Goal: Book appointment/travel/reservation

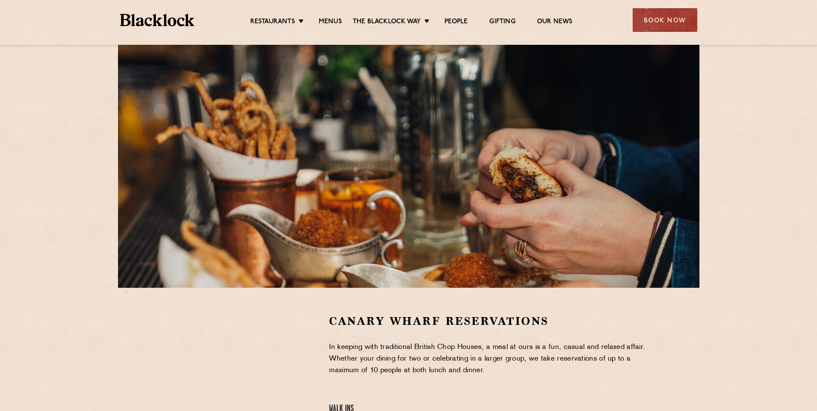
scroll to position [86, 0]
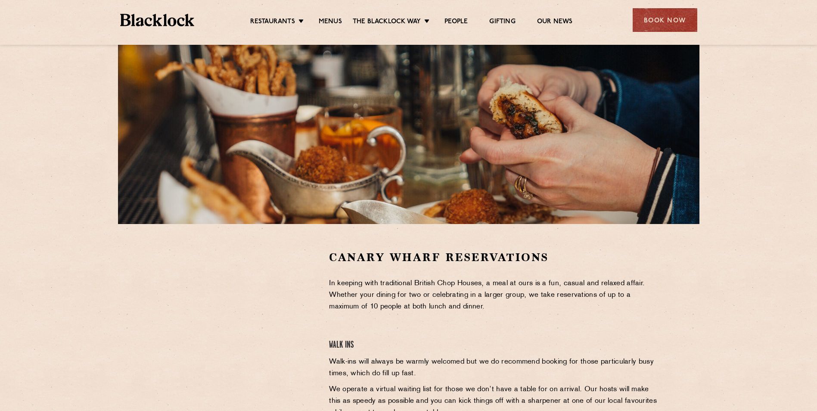
click at [147, 20] on img at bounding box center [157, 20] width 74 height 12
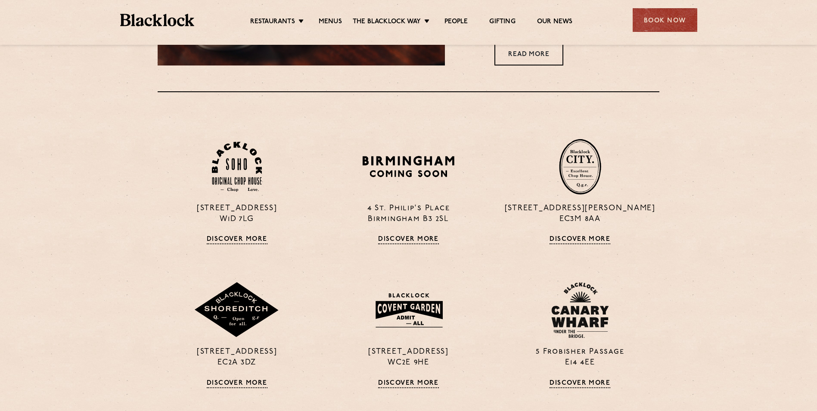
scroll to position [646, 0]
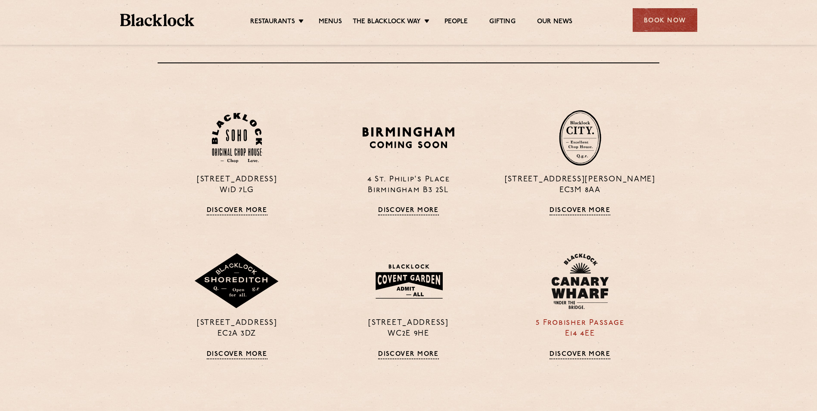
click at [552, 296] on img at bounding box center [580, 281] width 58 height 56
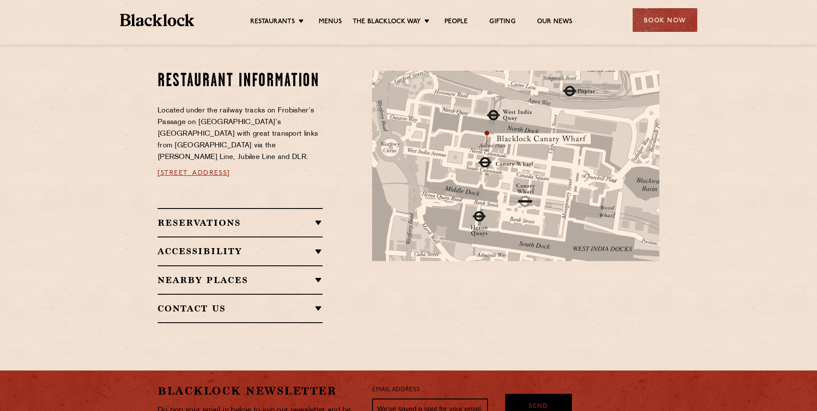
scroll to position [474, 0]
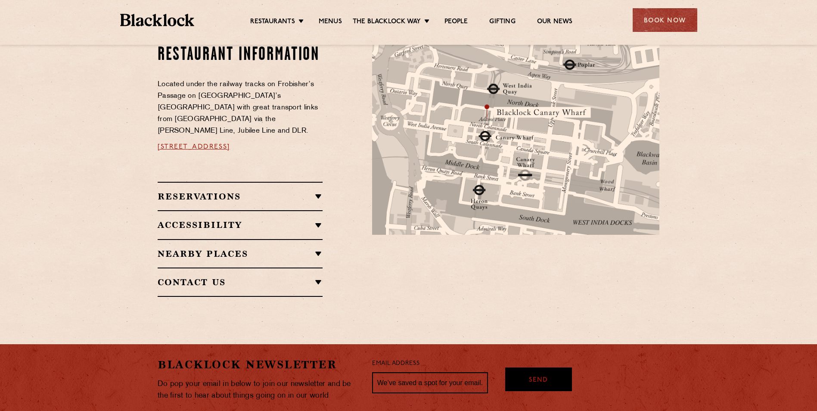
click at [299, 191] on h2 "Reservations" at bounding box center [240, 196] width 165 height 10
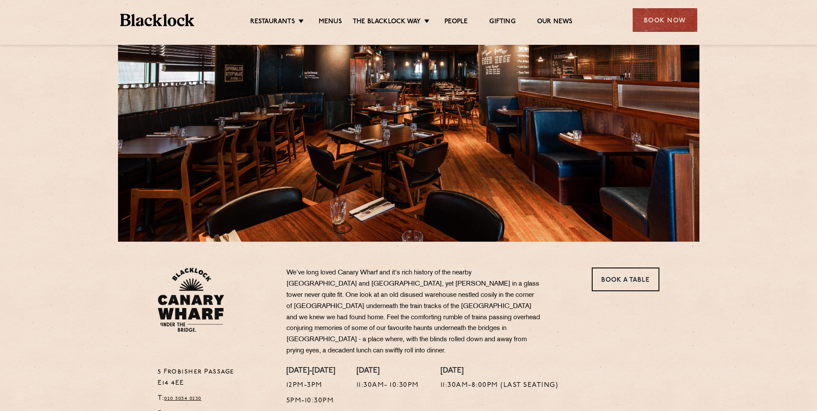
scroll to position [0, 0]
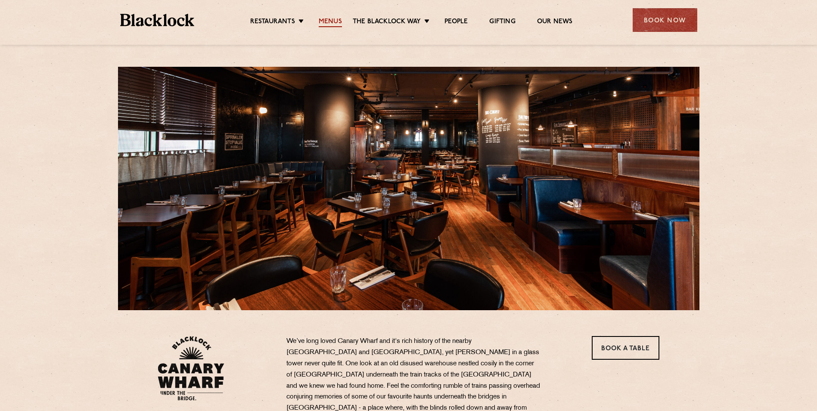
click at [326, 19] on link "Menus" at bounding box center [330, 22] width 23 height 9
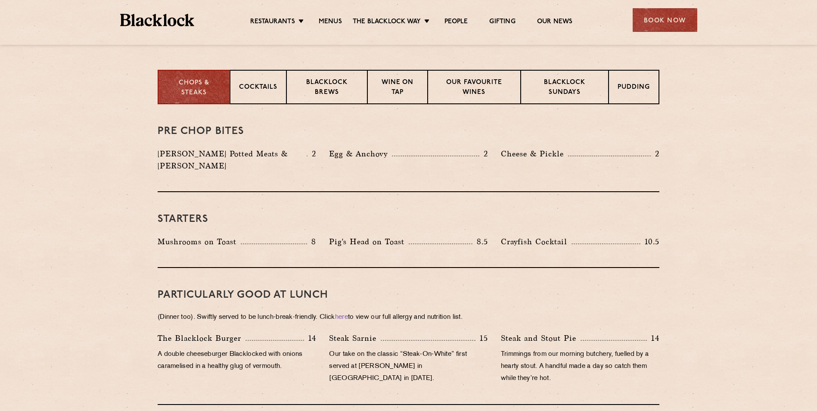
scroll to position [240, 0]
